Goal: Information Seeking & Learning: Find specific page/section

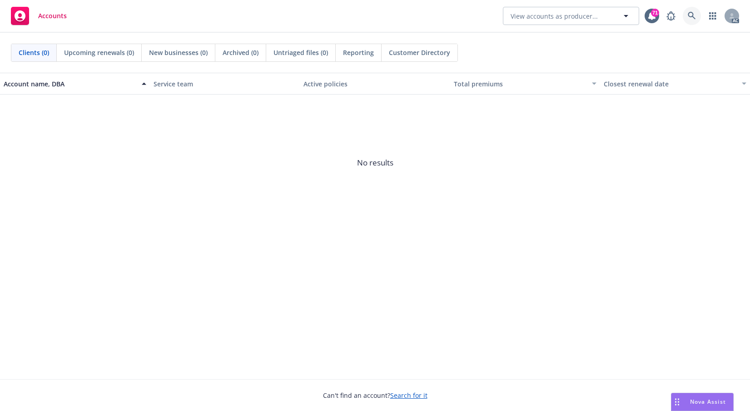
click at [681, 14] on icon at bounding box center [692, 16] width 8 height 8
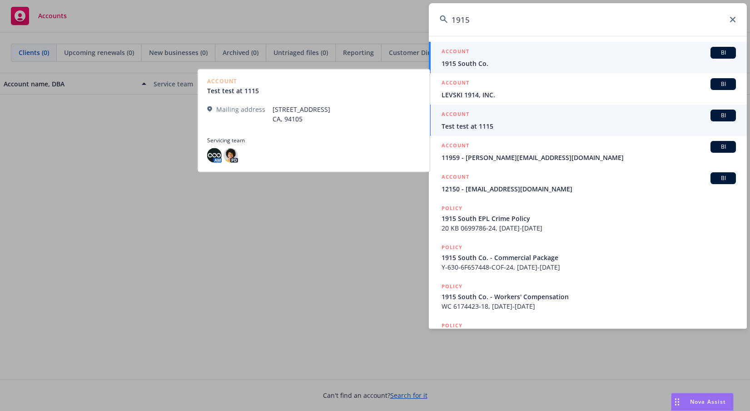
type input "1915"
click at [512, 65] on span "1915 South Co." at bounding box center [589, 64] width 294 height 10
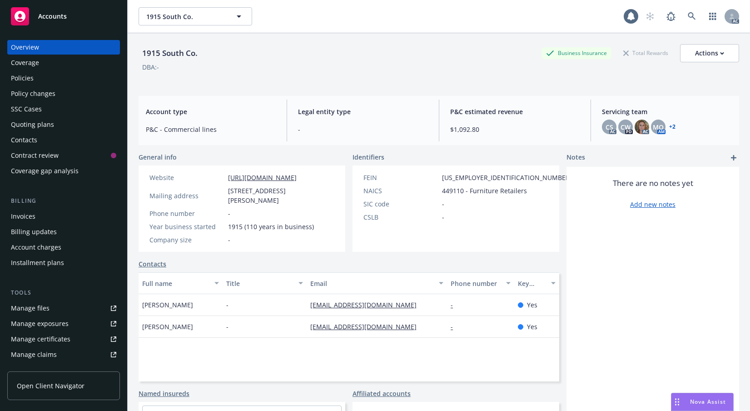
click at [39, 85] on div "Policies" at bounding box center [63, 78] width 105 height 15
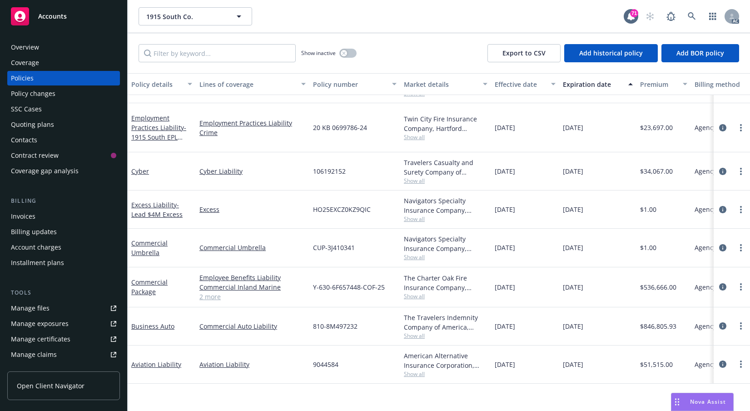
scroll to position [45, 0]
click at [681, 20] on icon at bounding box center [692, 16] width 8 height 8
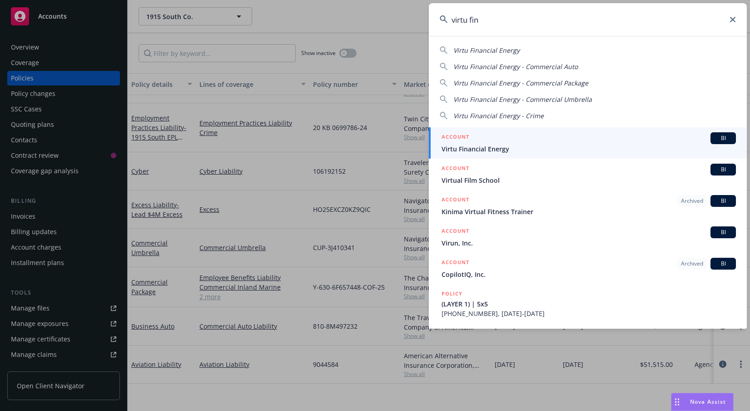
type input "virtu fin"
click at [519, 154] on link "ACCOUNT BI Virtu Financial Energy" at bounding box center [588, 142] width 318 height 31
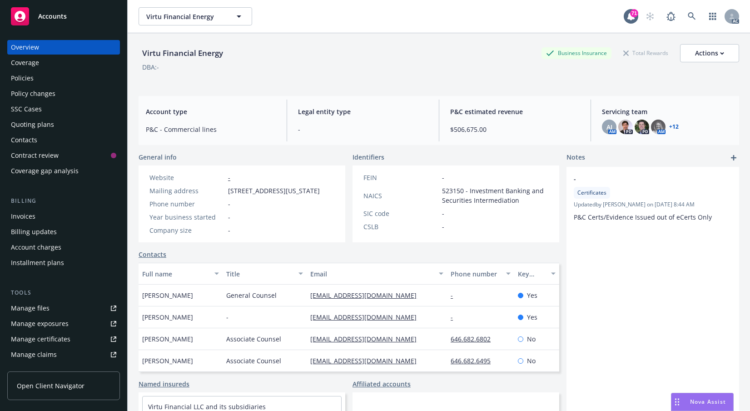
click at [34, 85] on div "Policies" at bounding box center [22, 78] width 23 height 15
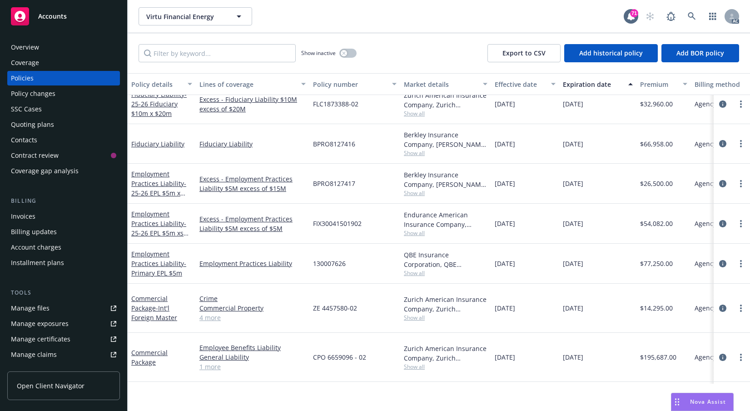
scroll to position [3135, 0]
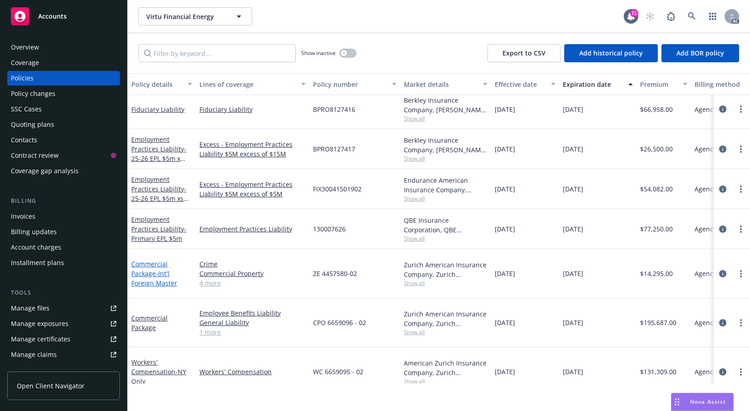
click at [149, 287] on link "Commercial Package - Int'l Foreign Master" at bounding box center [154, 273] width 46 height 28
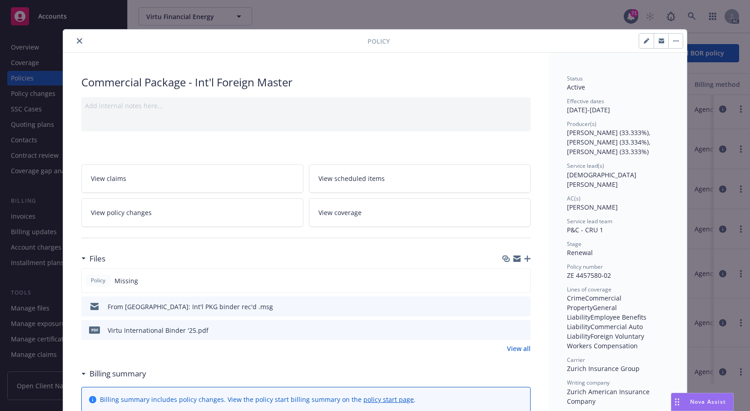
click at [82, 44] on icon "close" at bounding box center [79, 40] width 5 height 5
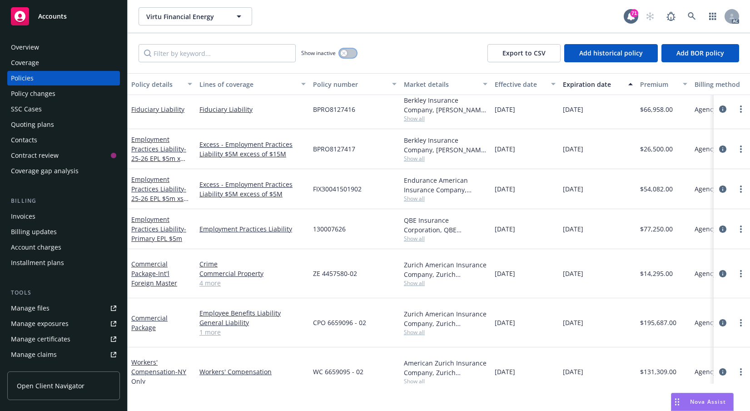
click at [347, 56] on div "button" at bounding box center [344, 53] width 6 height 6
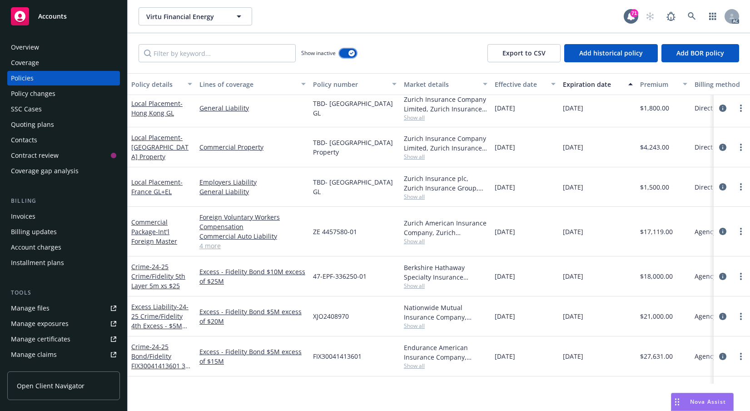
scroll to position [7178, 0]
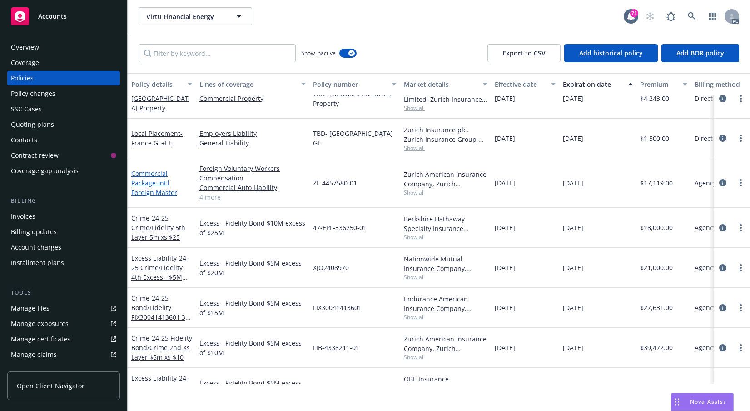
click at [149, 197] on link "Commercial Package - Int'l Foreign Master" at bounding box center [154, 183] width 46 height 28
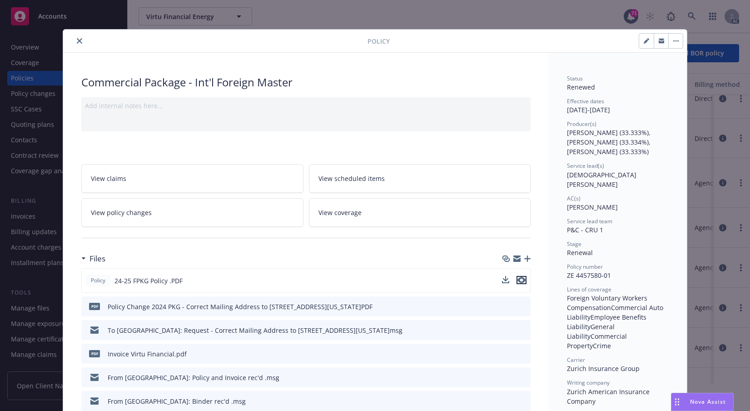
click at [521, 283] on icon "preview file" at bounding box center [521, 280] width 8 height 6
